Goal: Contribute content: Add original content to the website for others to see

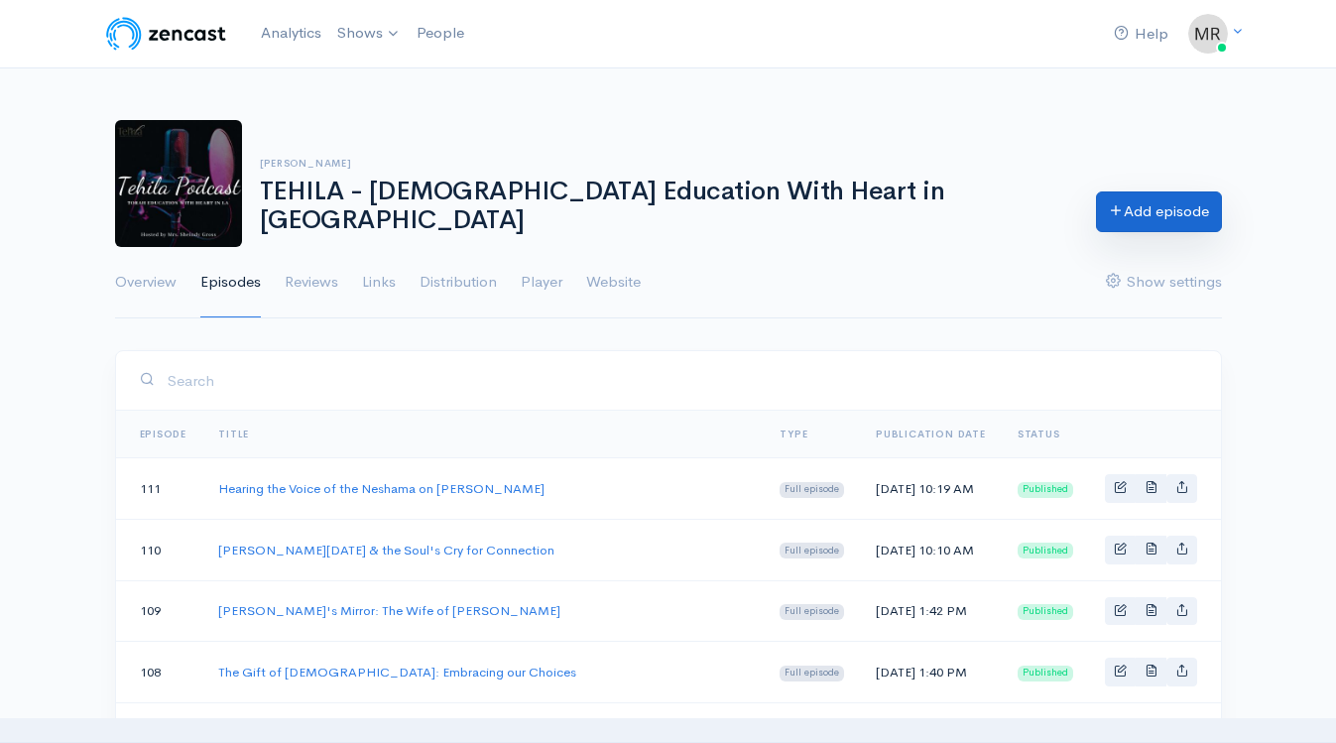
click at [1132, 210] on link "Add episode" at bounding box center [1159, 211] width 126 height 41
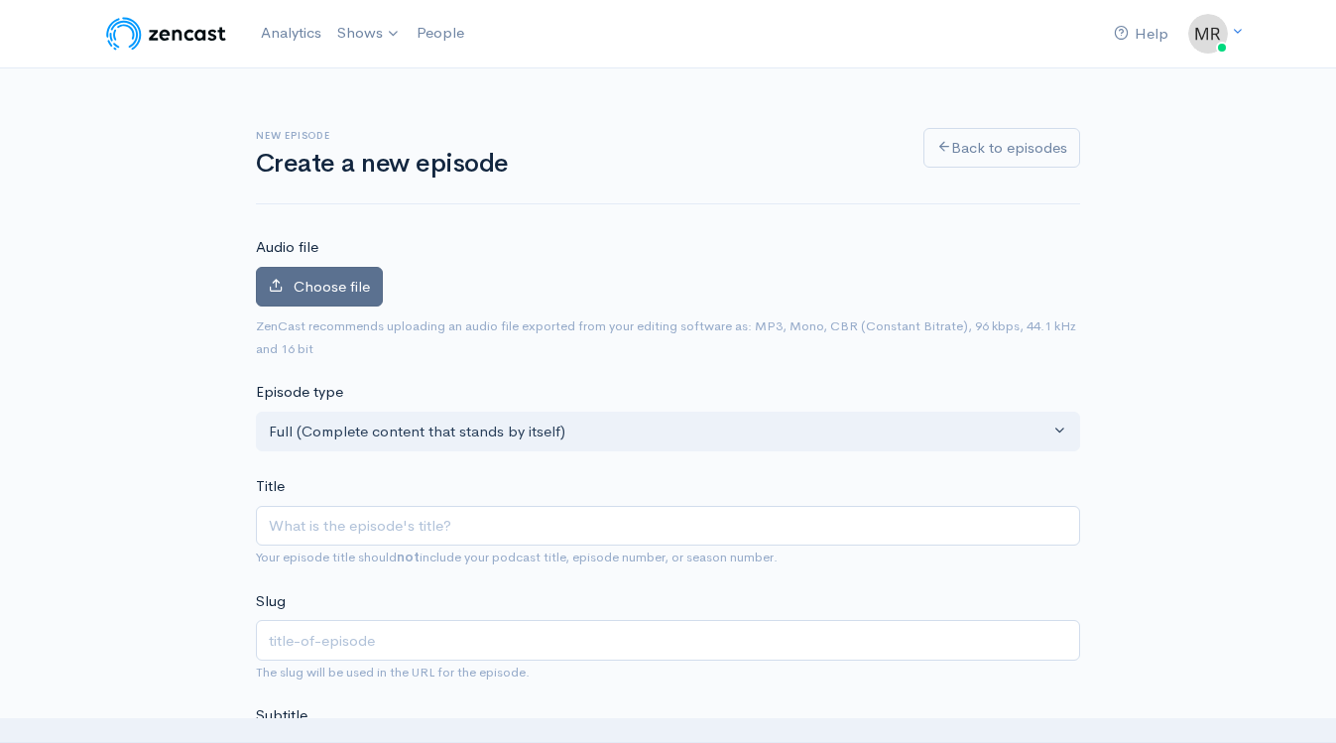
click at [338, 269] on label "Choose file" at bounding box center [319, 287] width 127 height 41
click at [0, 0] on input "Choose file" at bounding box center [0, 0] width 0 height 0
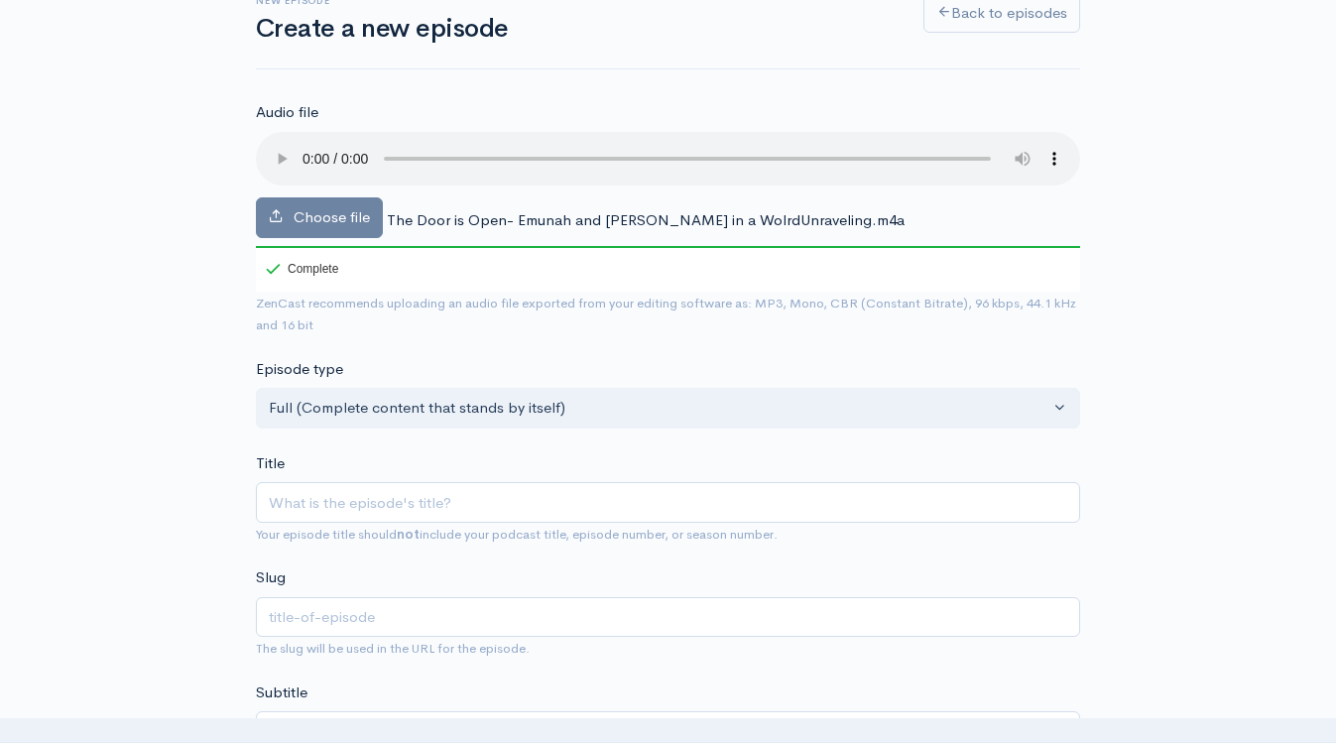
scroll to position [142, 0]
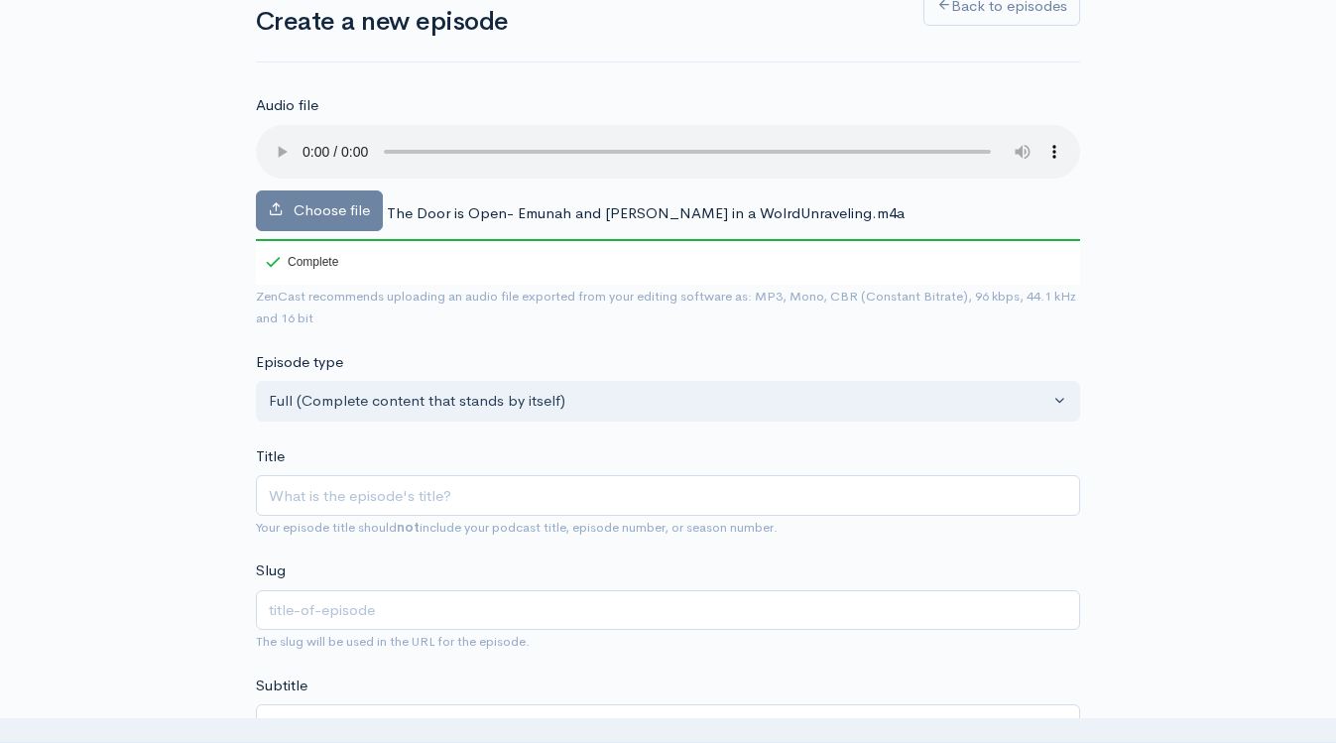
click at [396, 521] on small "Your episode title should not include your podcast title, episode number, or se…" at bounding box center [517, 527] width 522 height 17
click at [396, 505] on input "Title" at bounding box center [668, 495] width 824 height 41
paste input "The Door is Open: Emunah and [PERSON_NAME] in a World Unraveling"
type input "The Door is Open: Emunah and [PERSON_NAME] in a World Unraveling"
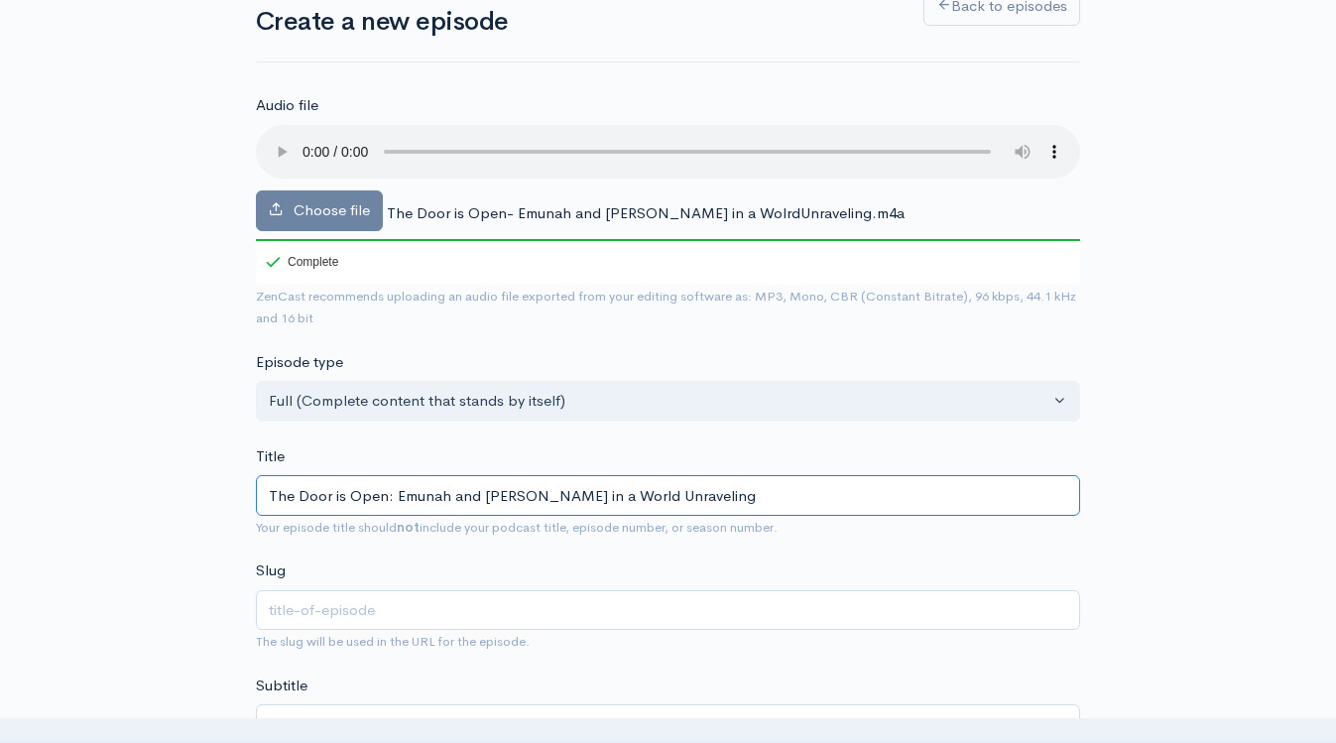
type input "the-door-is-open-emunah-and-teshuva-in-a-world-unraveling"
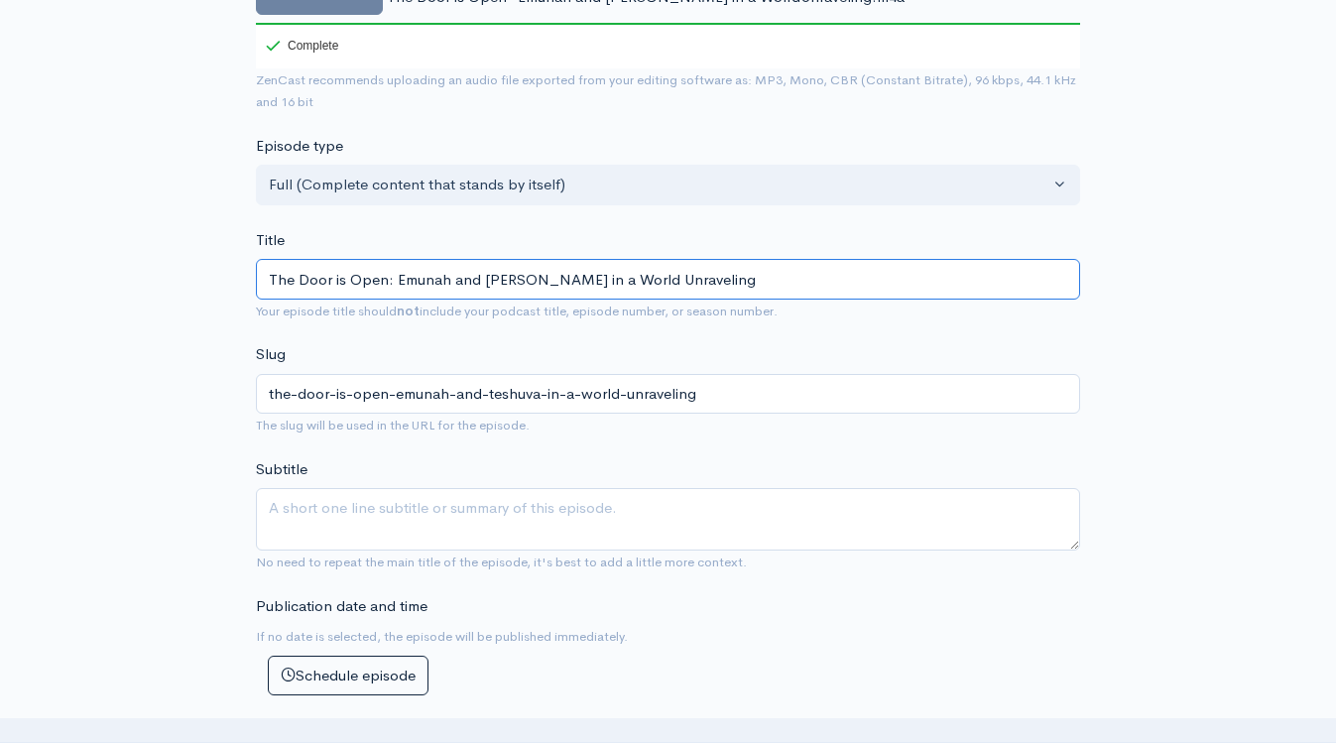
type input "The Door is Open: Emunah and [PERSON_NAME] in a World Unraveling"
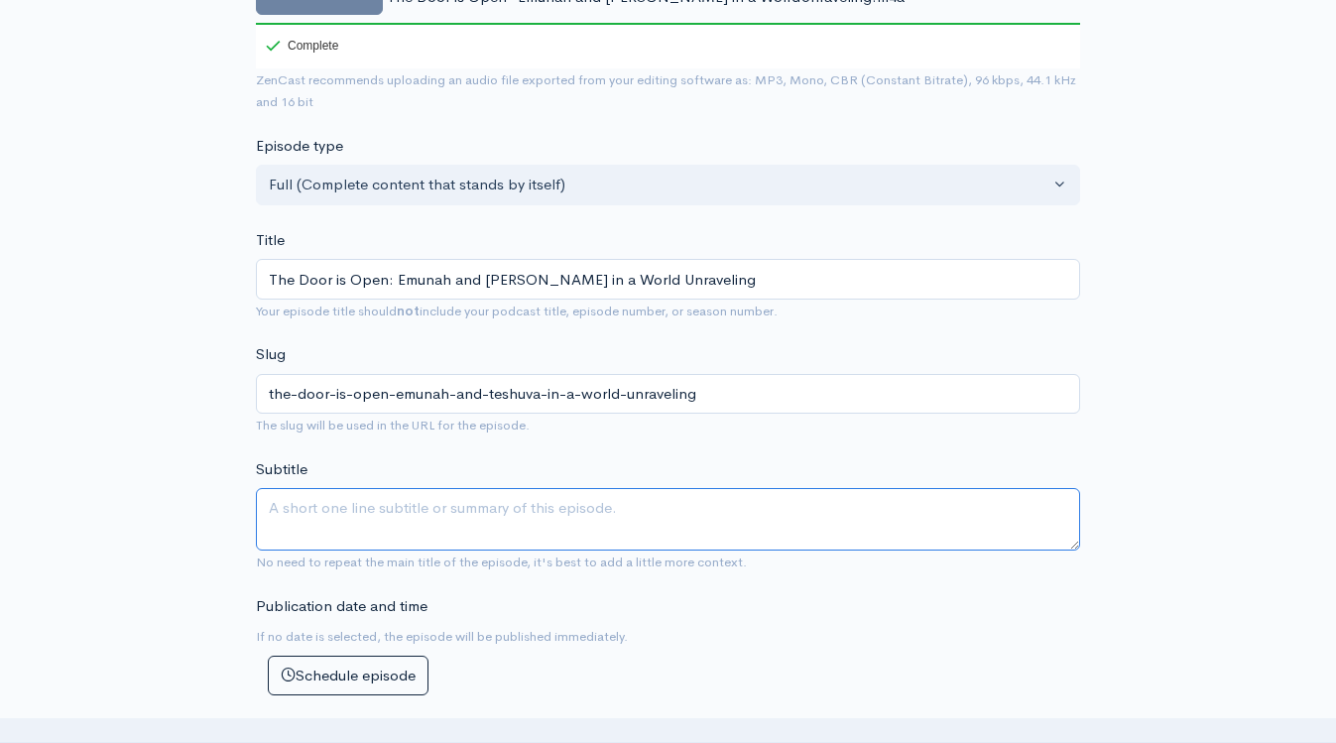
click at [422, 533] on textarea "Subtitle" at bounding box center [668, 519] width 824 height 62
paste textarea "The Door is Open: Emunah and [PERSON_NAME] in a World Unraveling"
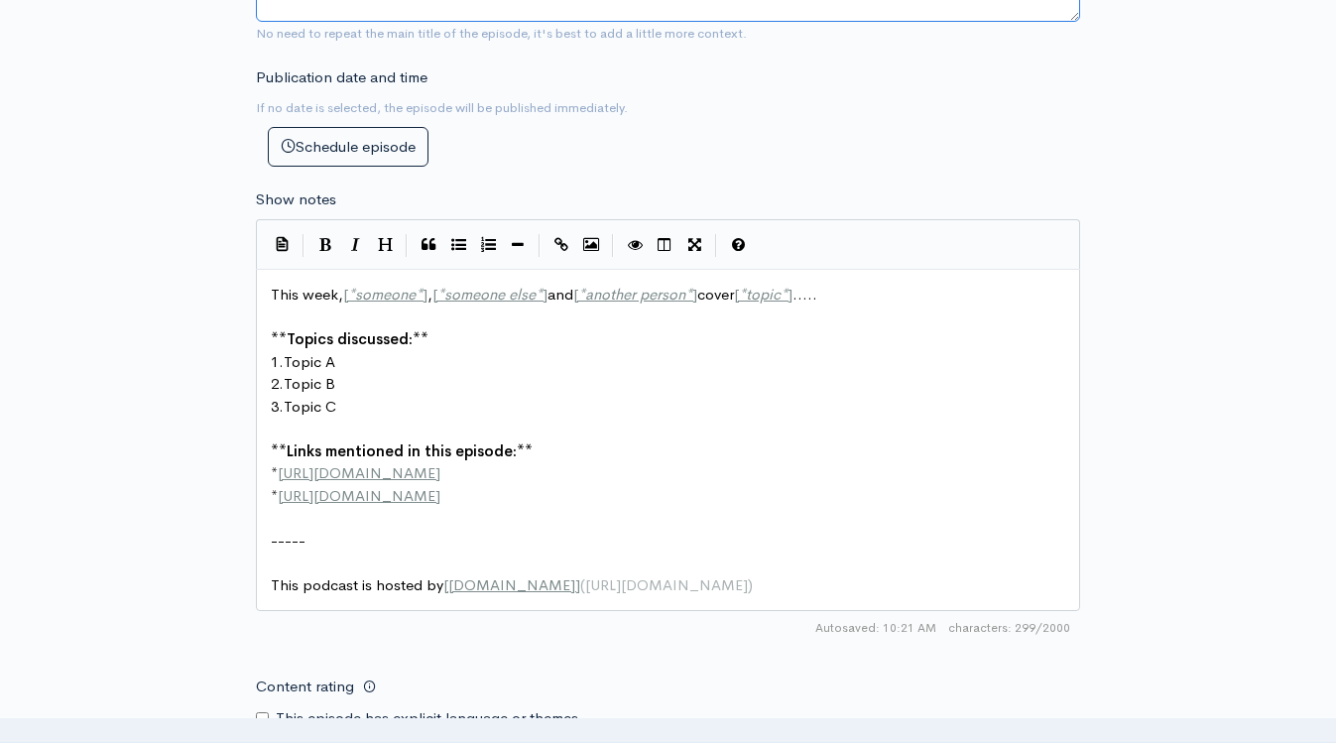
scroll to position [1011, 0]
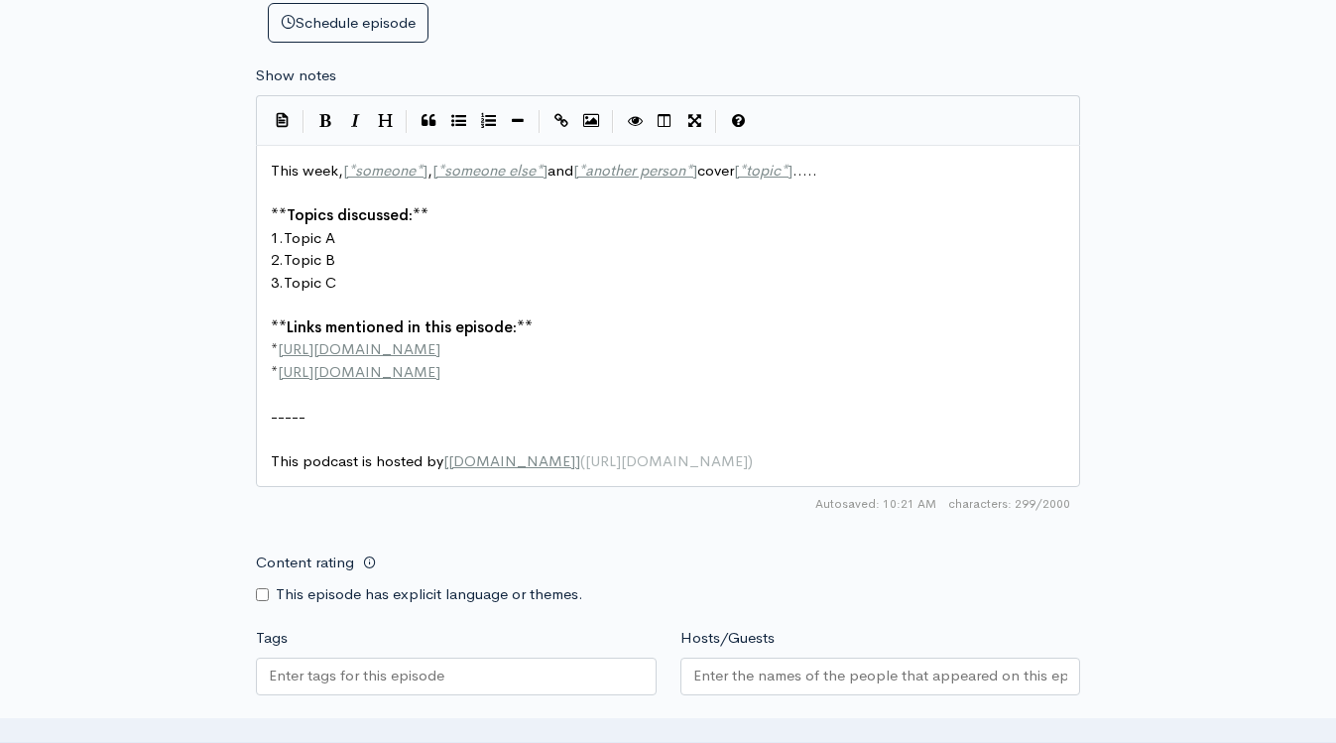
type textarea "The Door is Open: Emunah and [PERSON_NAME] in a World Unraveling"
click at [410, 348] on span "[URL][DOMAIN_NAME]" at bounding box center [359, 348] width 163 height 19
type textarea "This week, [*someone*], [*someone else*] and [*another person*] cover [*topic*]…"
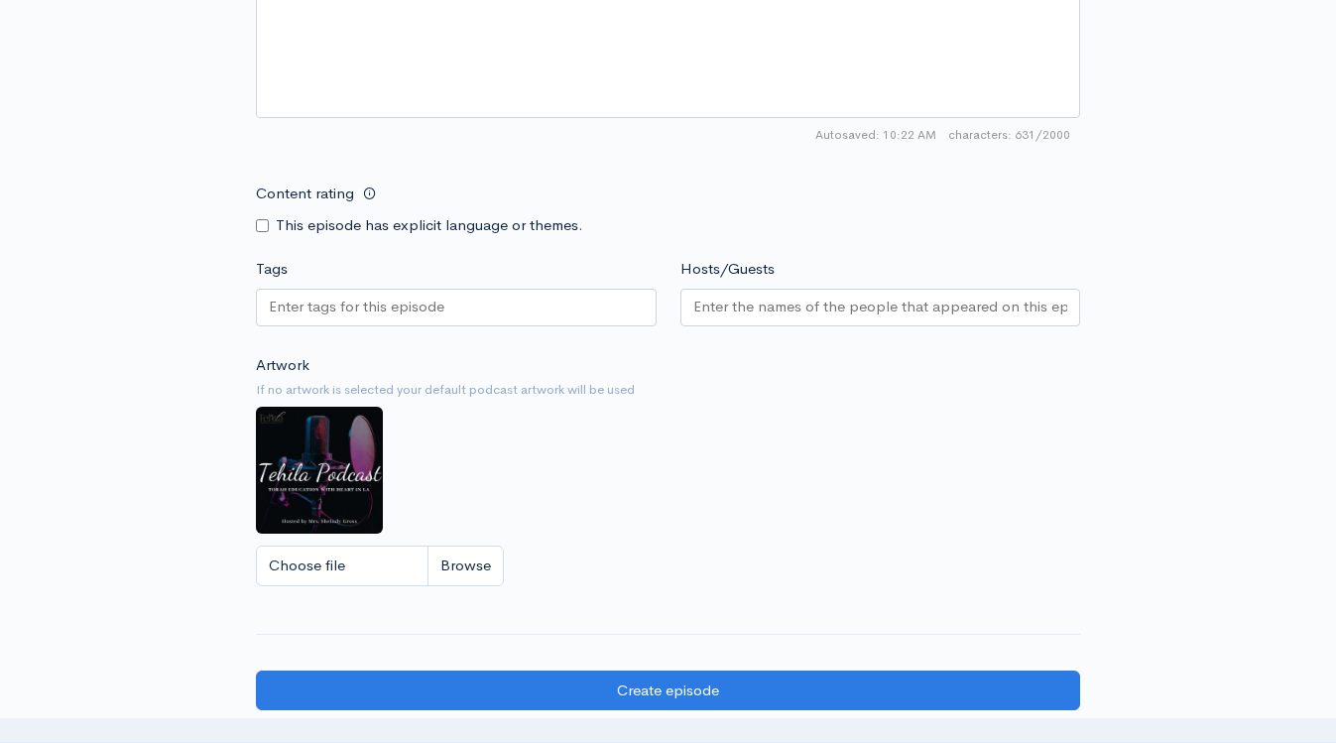
scroll to position [1654, 0]
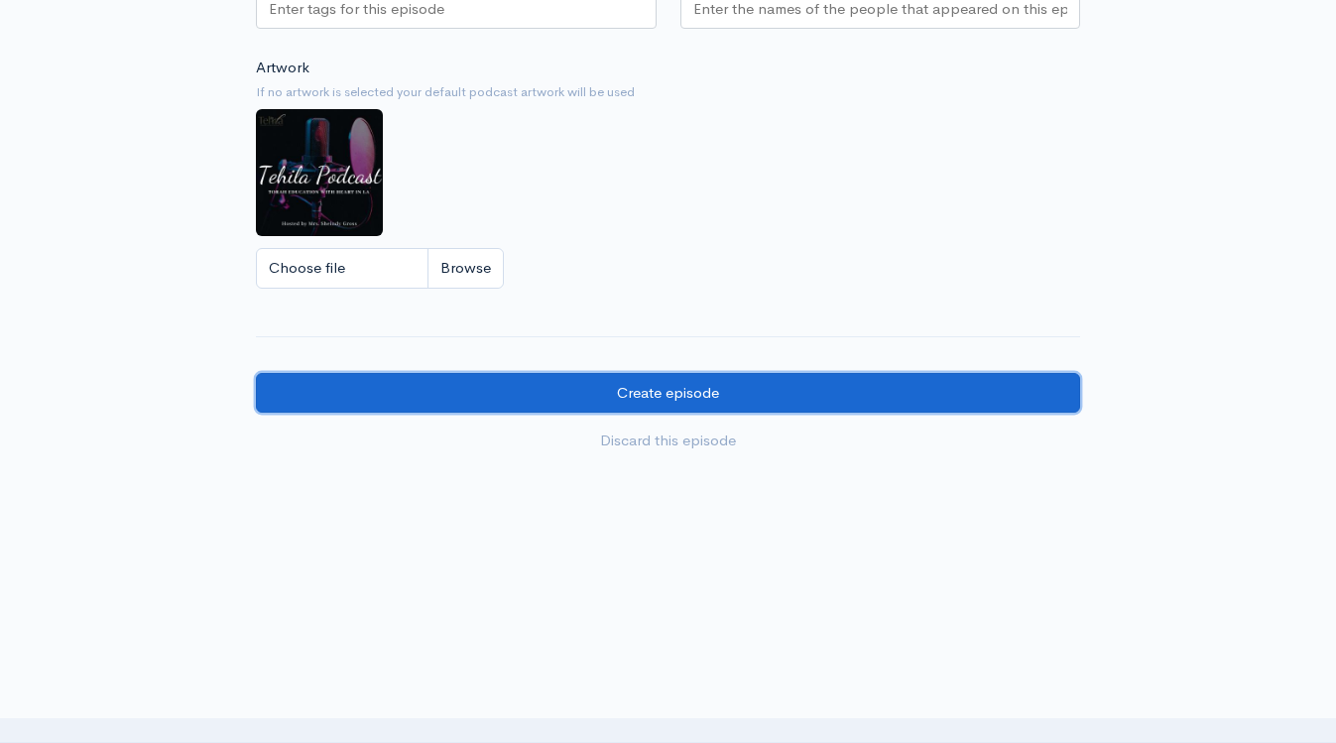
click at [473, 373] on input "Create episode" at bounding box center [668, 393] width 824 height 41
